Goal: Navigation & Orientation: Find specific page/section

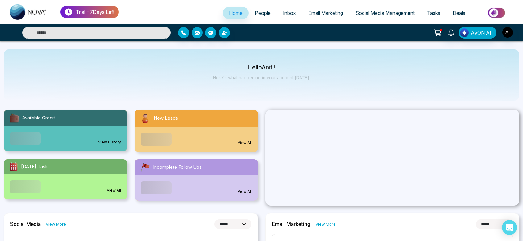
select select "*"
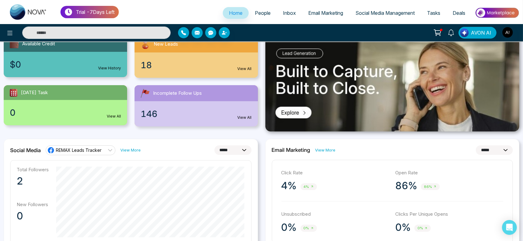
scroll to position [71, 0]
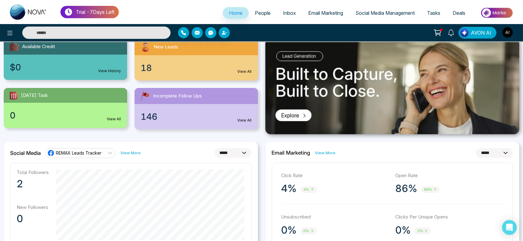
click at [262, 18] on link "People" at bounding box center [263, 13] width 28 height 12
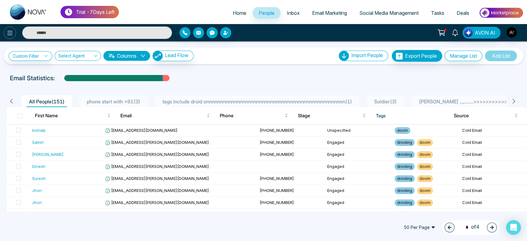
click at [9, 31] on icon at bounding box center [9, 32] width 7 height 7
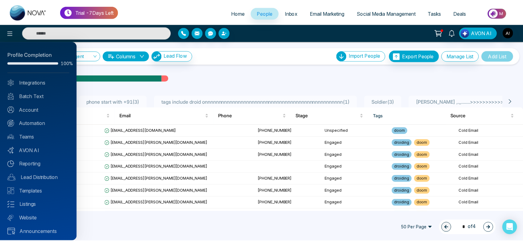
scroll to position [2, 0]
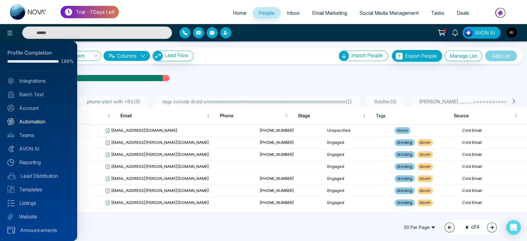
click at [40, 123] on link "Automation" at bounding box center [38, 121] width 62 height 7
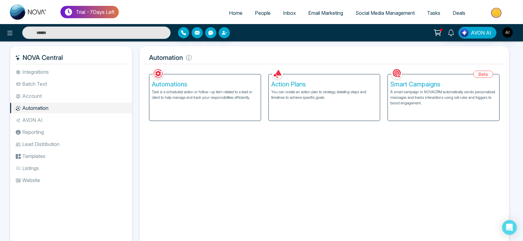
click at [42, 119] on li "AVON AI" at bounding box center [71, 120] width 122 height 10
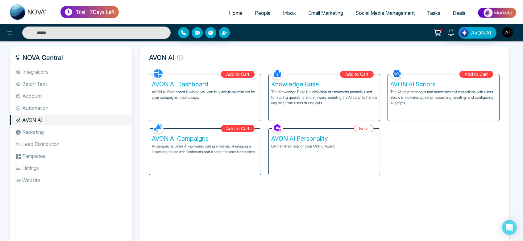
click at [506, 32] on img "button" at bounding box center [508, 32] width 10 height 10
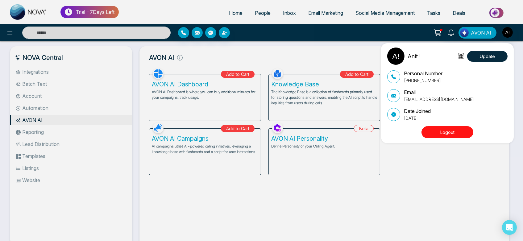
click at [443, 129] on button "Logout" at bounding box center [448, 132] width 52 height 12
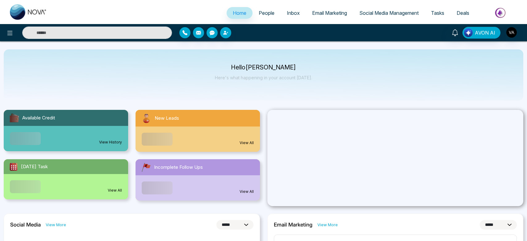
select select "*"
